Goal: Check status: Check status

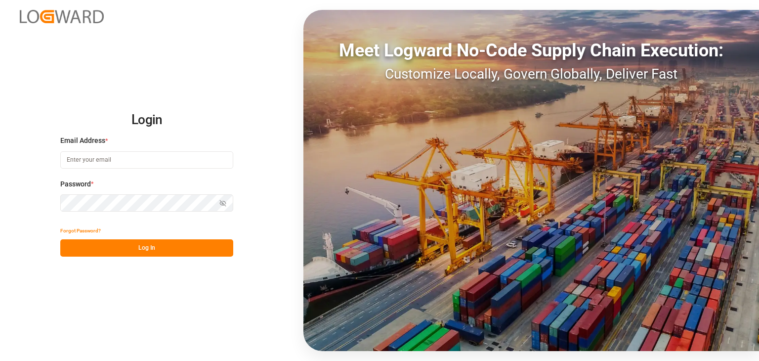
click at [116, 154] on input at bounding box center [146, 159] width 173 height 17
type input "kevin.feuser@shiftx.eu"
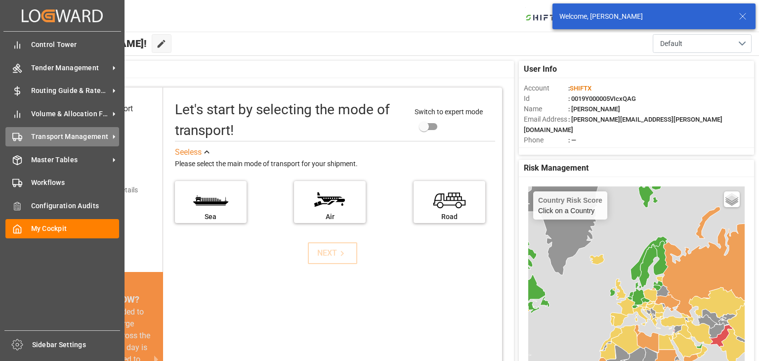
click at [23, 143] on div "Transport Management Transport Management" at bounding box center [62, 136] width 114 height 19
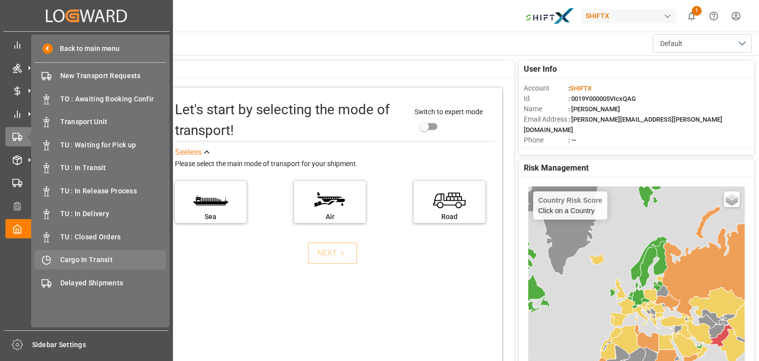
click at [84, 259] on span "Cargo In Transit" at bounding box center [113, 260] width 106 height 10
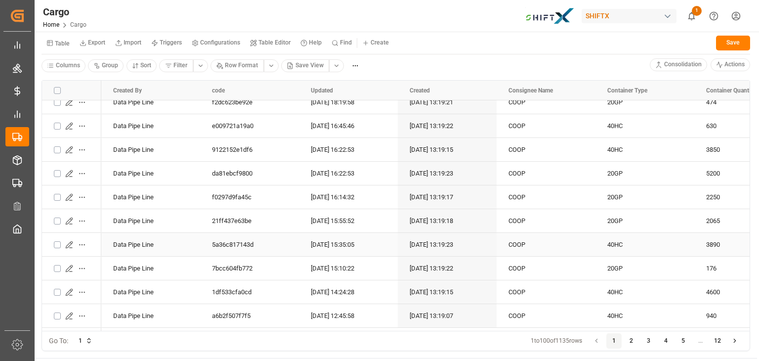
scroll to position [109, 0]
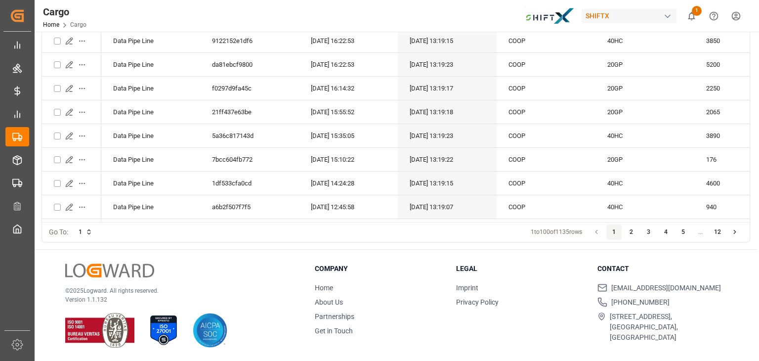
click at [648, 230] on button "3" at bounding box center [649, 232] width 16 height 16
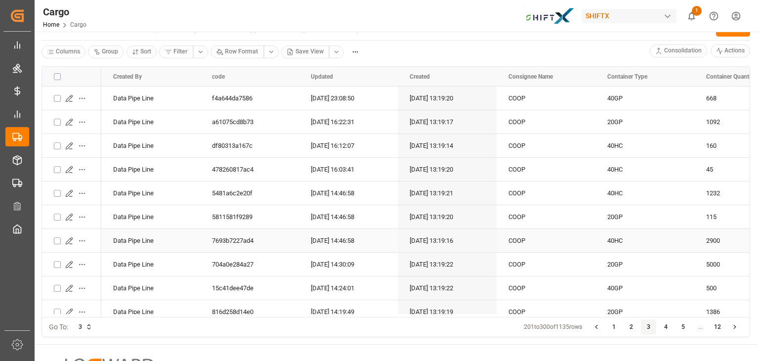
scroll to position [0, 0]
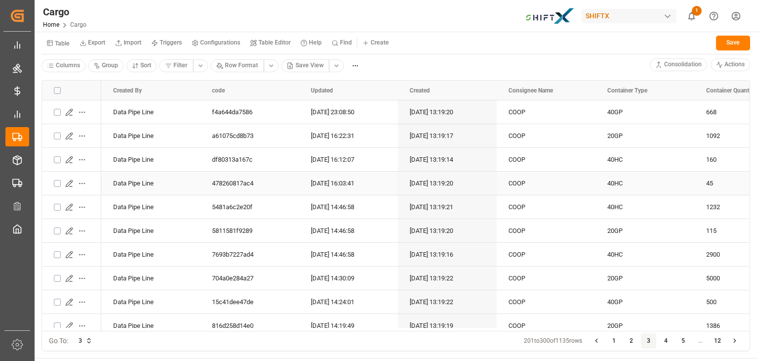
click at [71, 181] on icon "Press SPACE to select this row." at bounding box center [69, 183] width 6 height 6
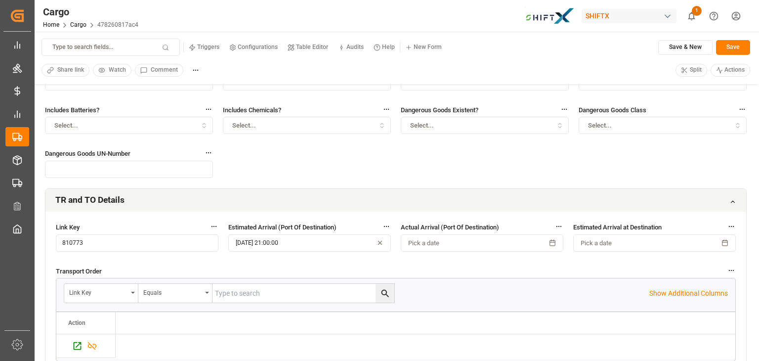
scroll to position [274, 0]
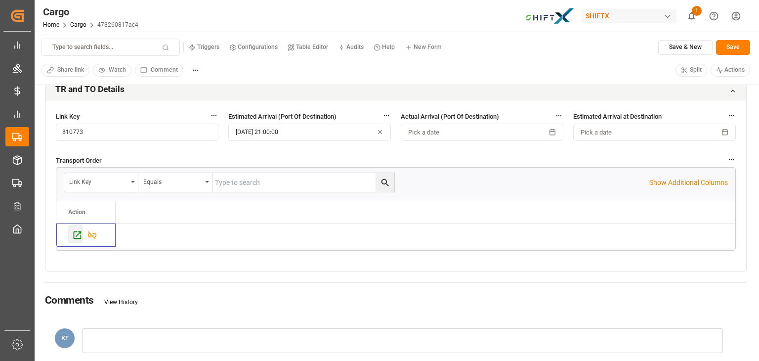
click at [76, 238] on icon "Press SPACE to select this row." at bounding box center [78, 235] width 8 height 8
click at [734, 17] on html "Created by potrace 1.15, written by Peter Selinger 2001-2017 Created by potrace…" at bounding box center [379, 180] width 759 height 361
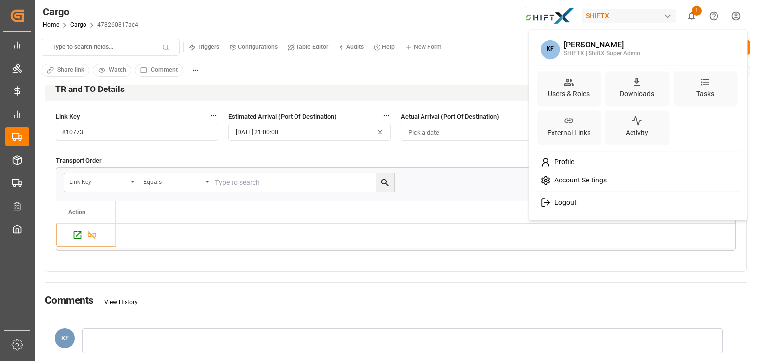
click at [555, 204] on span "Logout" at bounding box center [564, 202] width 26 height 9
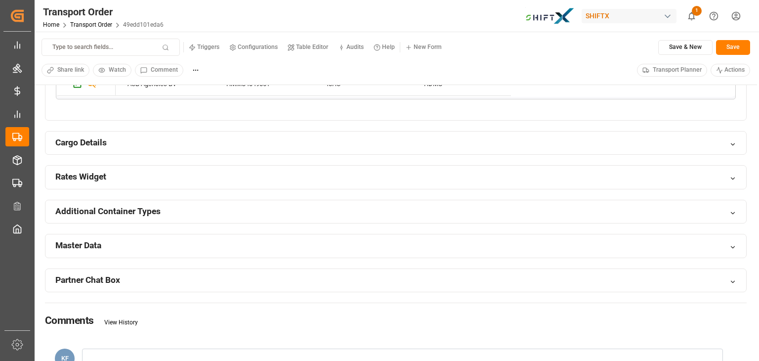
scroll to position [660, 0]
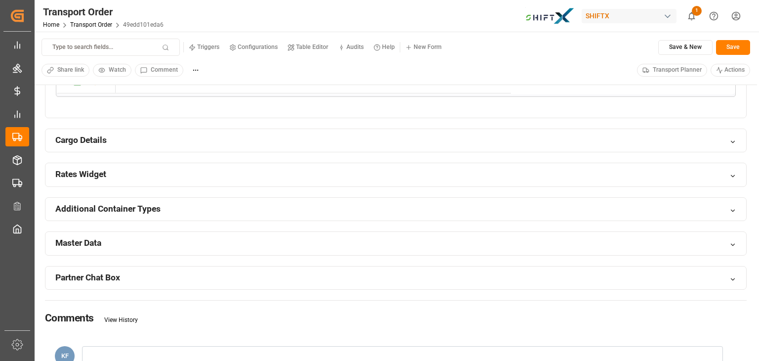
click at [161, 169] on div "Rates Widget" at bounding box center [395, 174] width 701 height 23
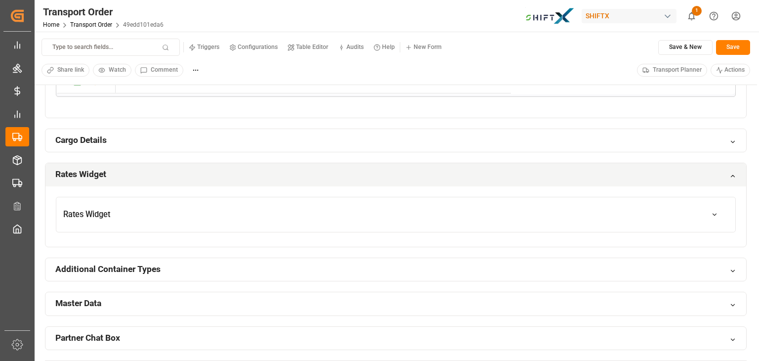
click at [192, 224] on button "Rates Widget" at bounding box center [395, 215] width 679 height 28
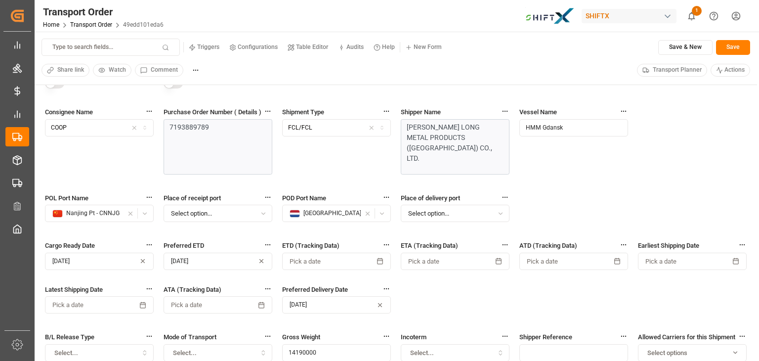
scroll to position [0, 0]
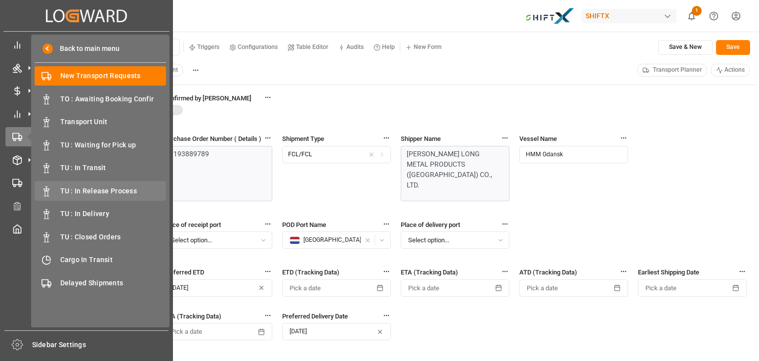
click at [93, 191] on span "TU : In Release Process" at bounding box center [113, 191] width 106 height 10
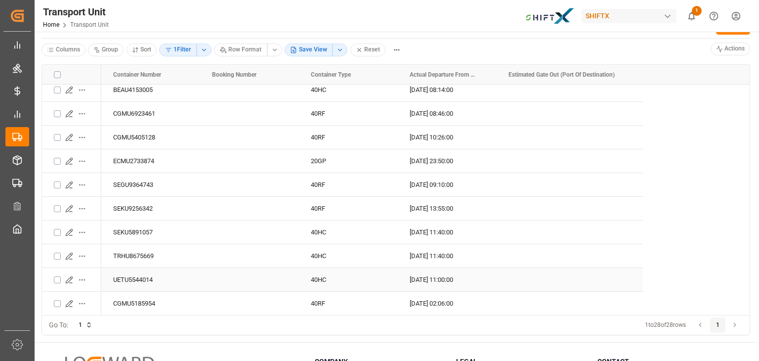
scroll to position [16, 0]
click at [69, 277] on icon "Press SPACE to select this row." at bounding box center [69, 279] width 6 height 6
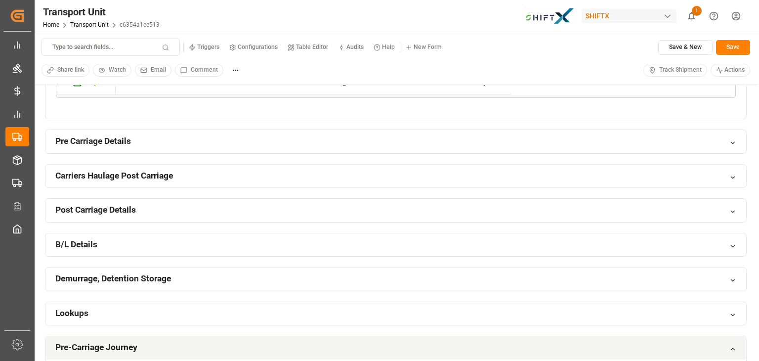
scroll to position [340, 0]
click at [289, 211] on div "Post Carriage Details" at bounding box center [395, 209] width 701 height 23
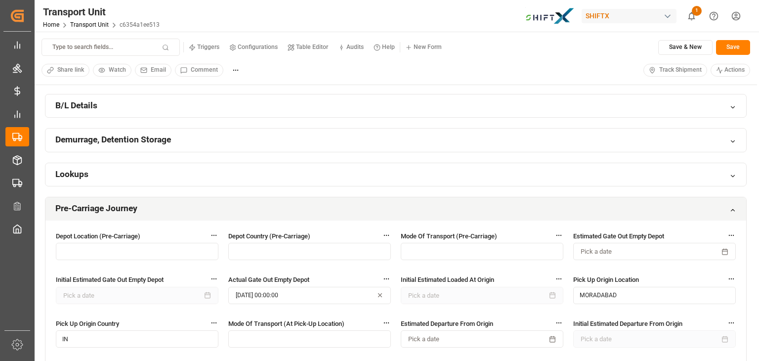
scroll to position [865, 0]
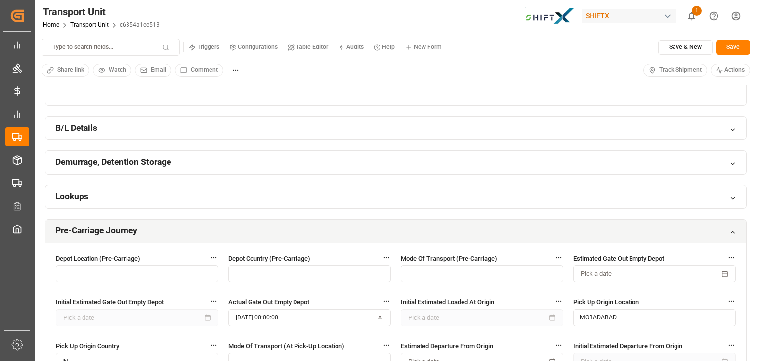
click at [389, 169] on div "Demurrage, Detention Storage" at bounding box center [395, 162] width 701 height 23
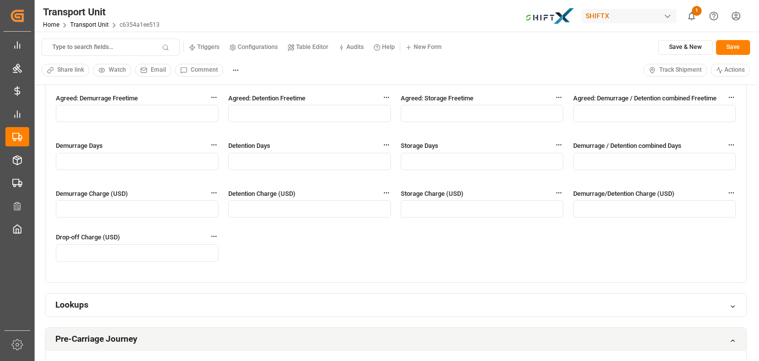
scroll to position [958, 0]
click at [282, 300] on div "Lookups" at bounding box center [395, 303] width 701 height 23
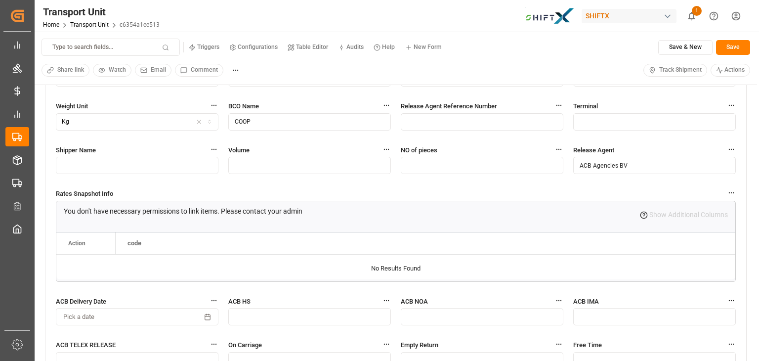
scroll to position [3475, 0]
click at [734, 15] on html "Created by potrace 1.15, written by [PERSON_NAME] [DATE]-[DATE] Created by potr…" at bounding box center [379, 180] width 759 height 361
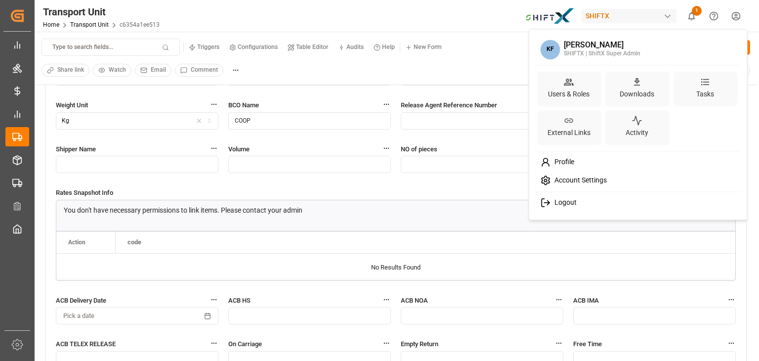
click at [561, 200] on span "Logout" at bounding box center [564, 202] width 26 height 9
